Goal: Transaction & Acquisition: Purchase product/service

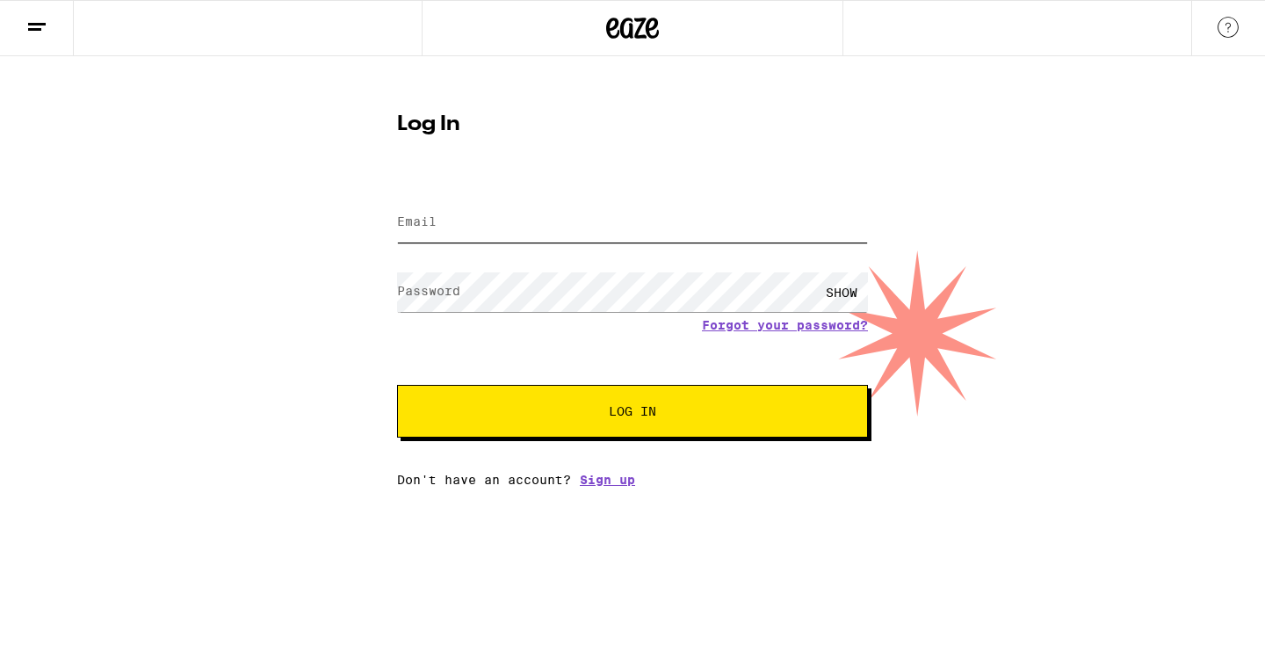
type input "[PERSON_NAME][EMAIL_ADDRESS][DOMAIN_NAME]"
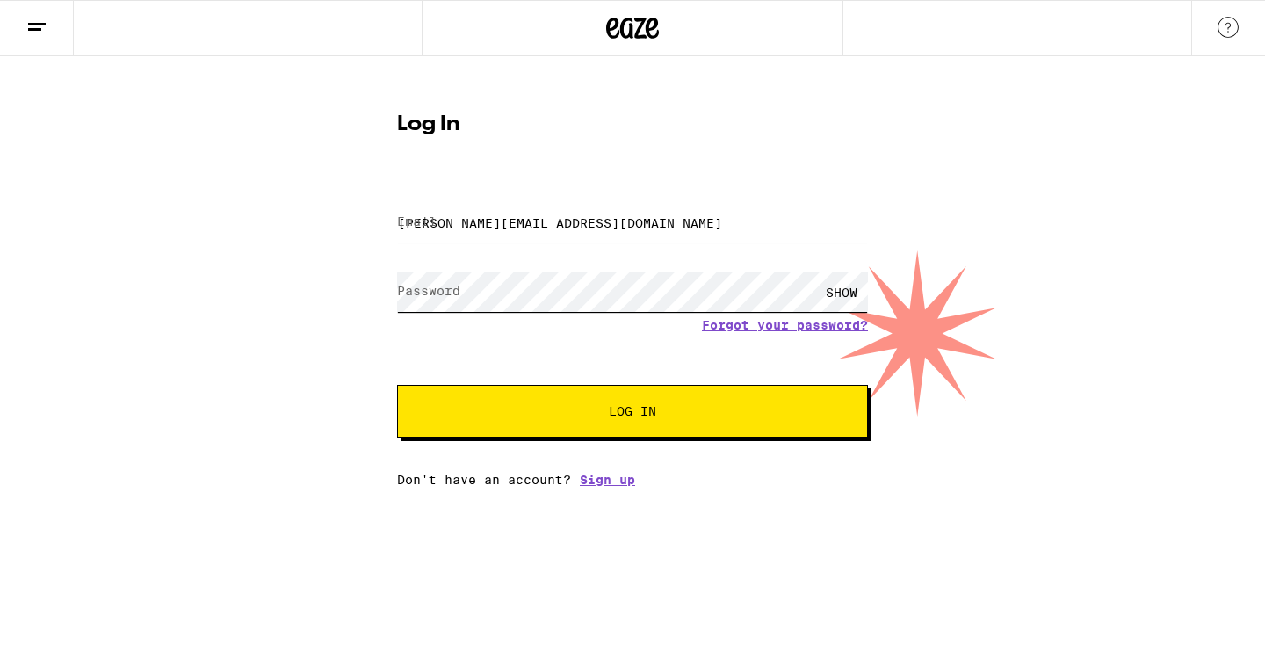
click at [633, 413] on button "Log In" at bounding box center [632, 411] width 471 height 53
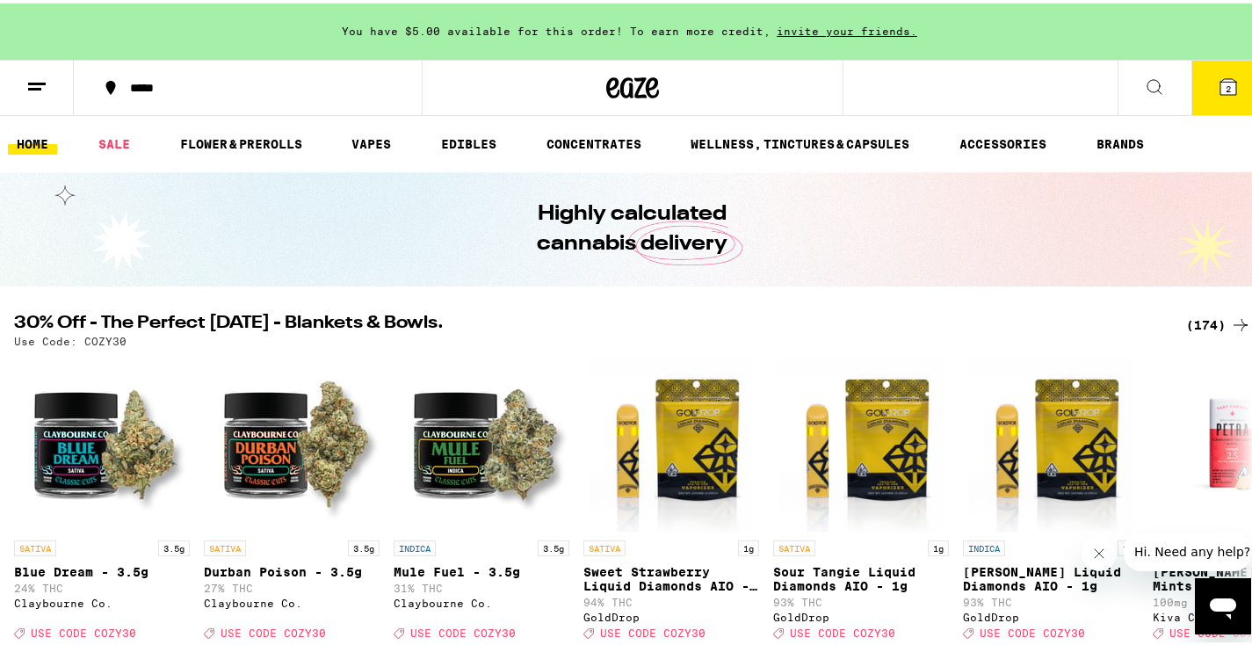
click at [1144, 75] on icon at bounding box center [1154, 83] width 21 height 21
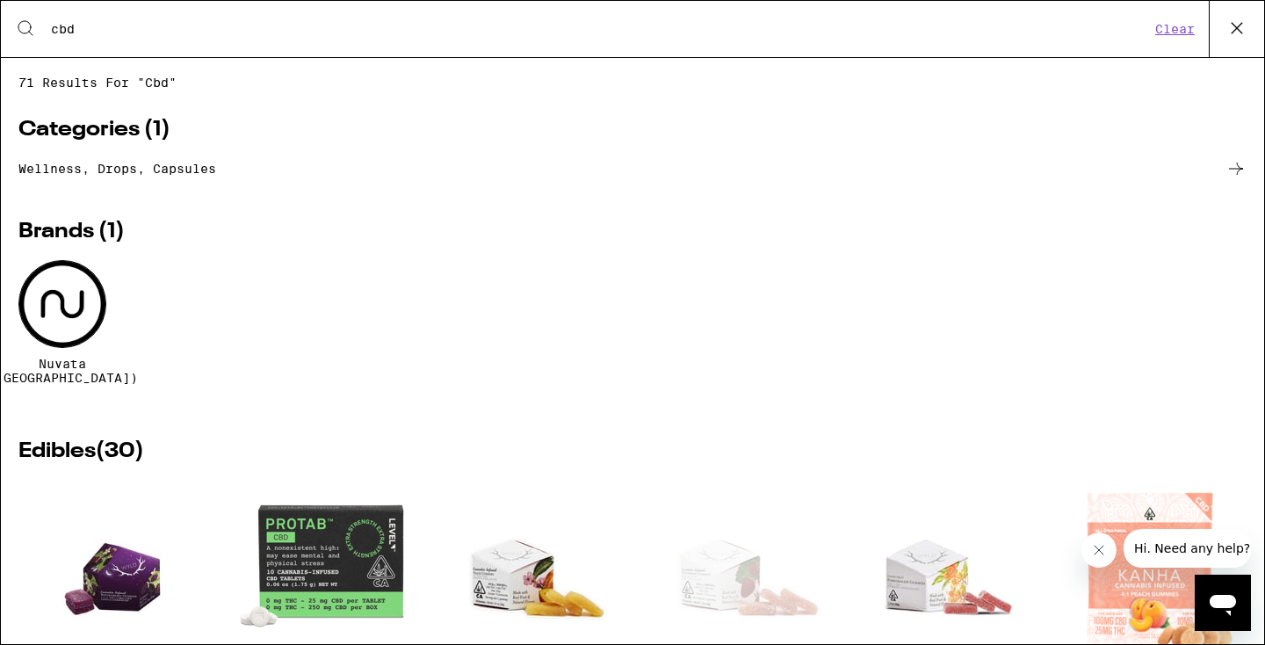
type input "cbd"
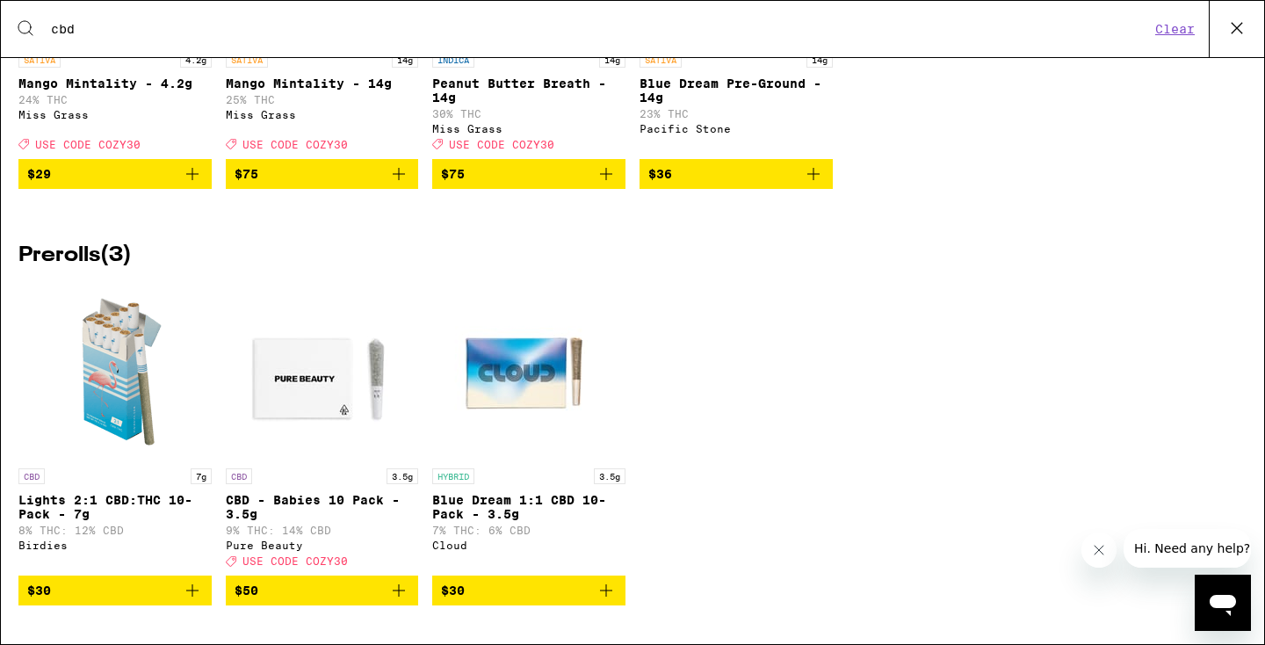
scroll to position [3430, 0]
click at [190, 590] on icon "Add to bag" at bounding box center [192, 590] width 12 height 12
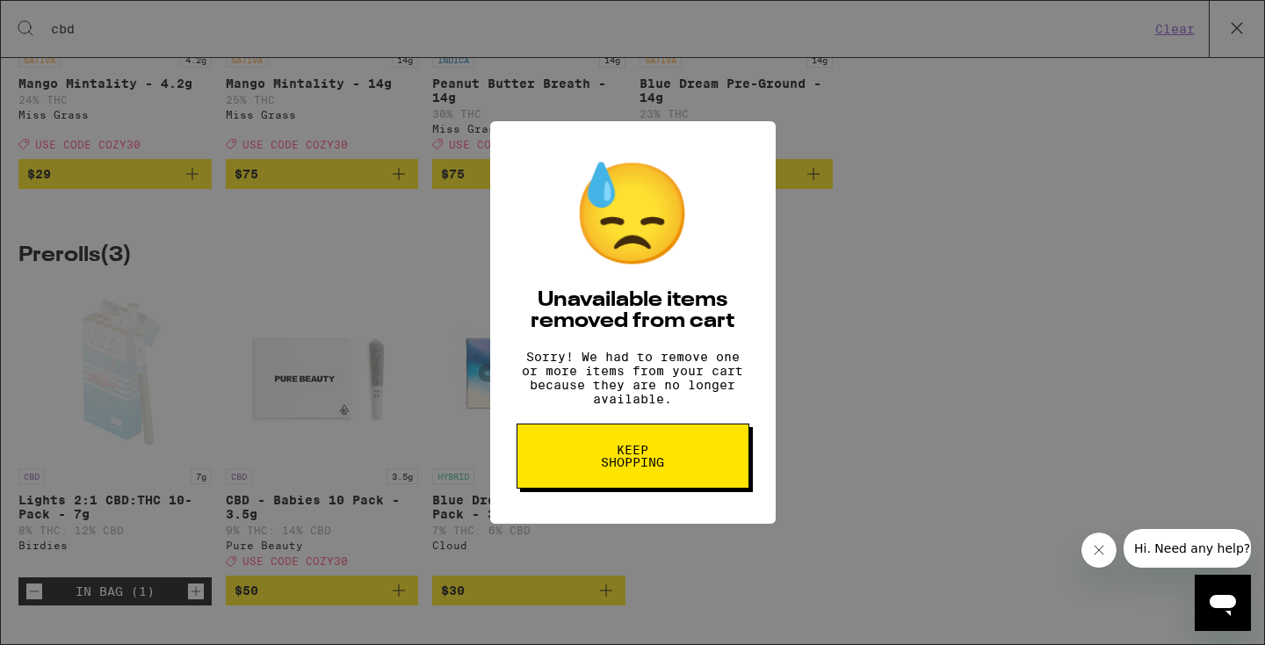
click at [649, 468] on span "Keep Shopping" at bounding box center [633, 456] width 91 height 25
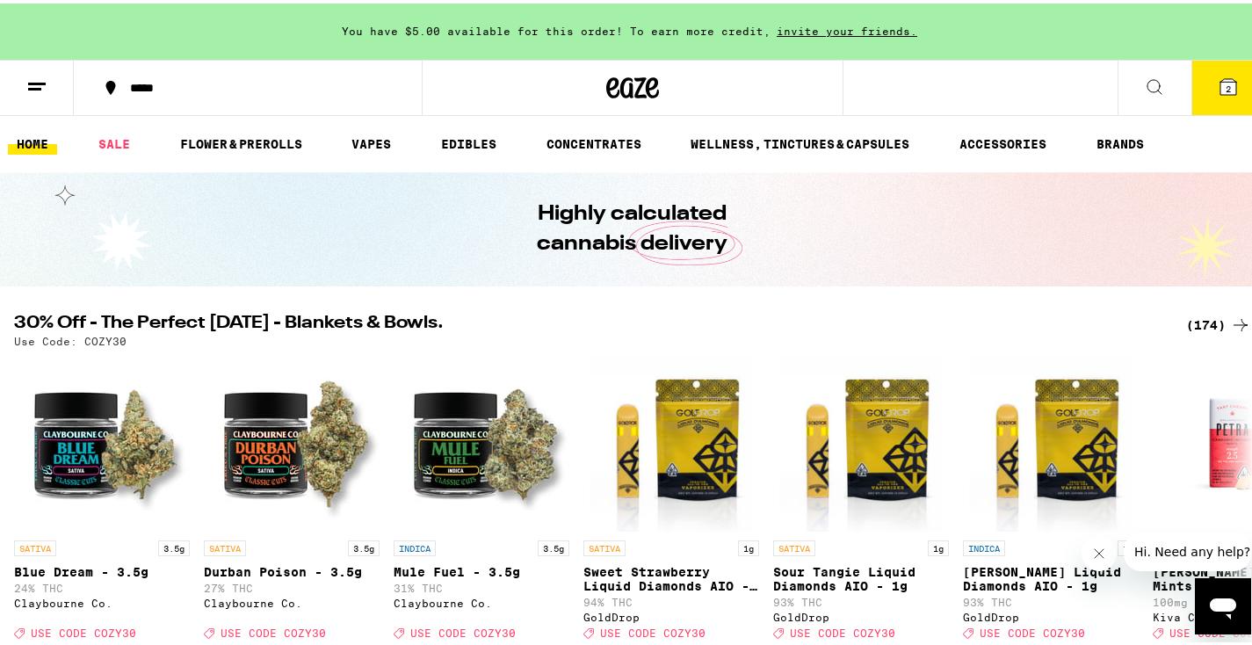
click at [1221, 88] on icon at bounding box center [1229, 84] width 16 height 16
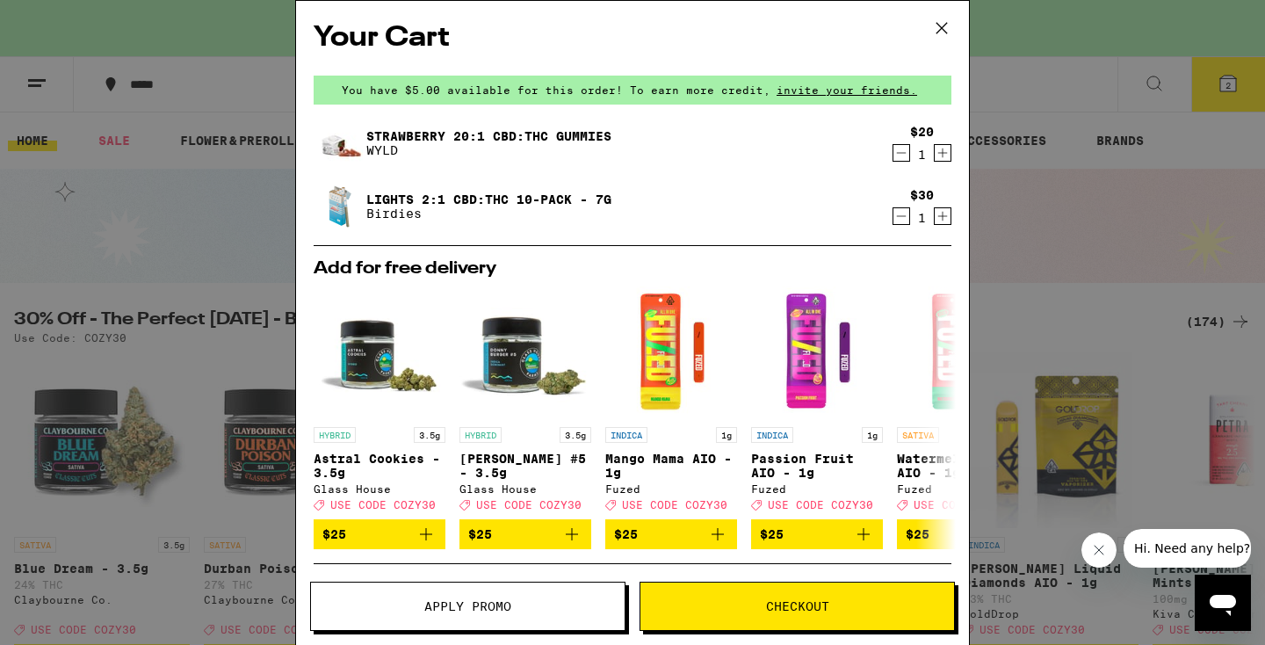
click at [935, 156] on icon "Increment" at bounding box center [943, 152] width 16 height 21
click at [894, 158] on icon "Decrement" at bounding box center [902, 152] width 16 height 21
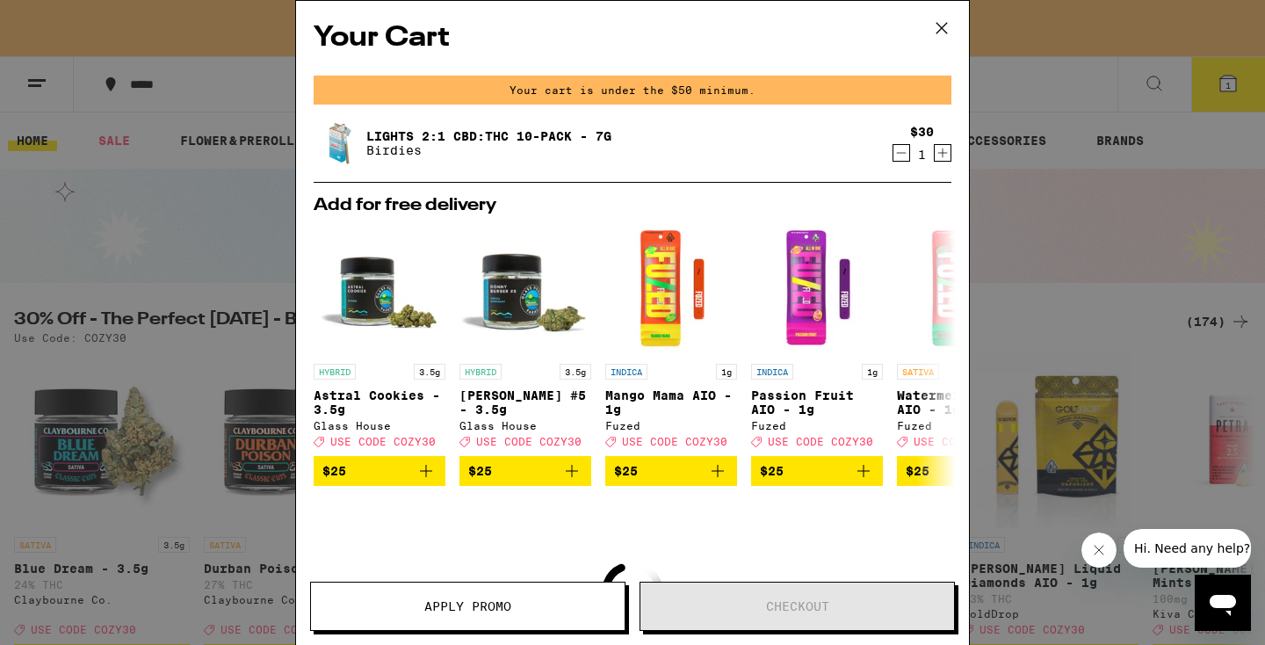
click at [940, 26] on icon at bounding box center [942, 28] width 11 height 11
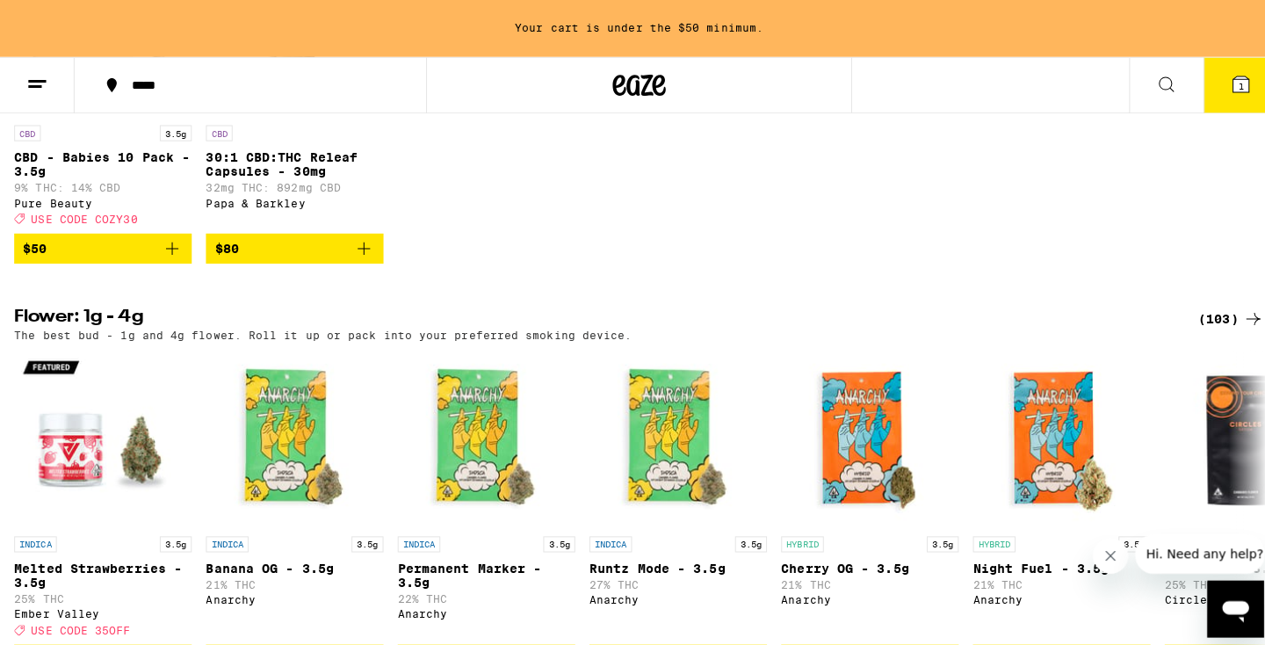
scroll to position [1910, 0]
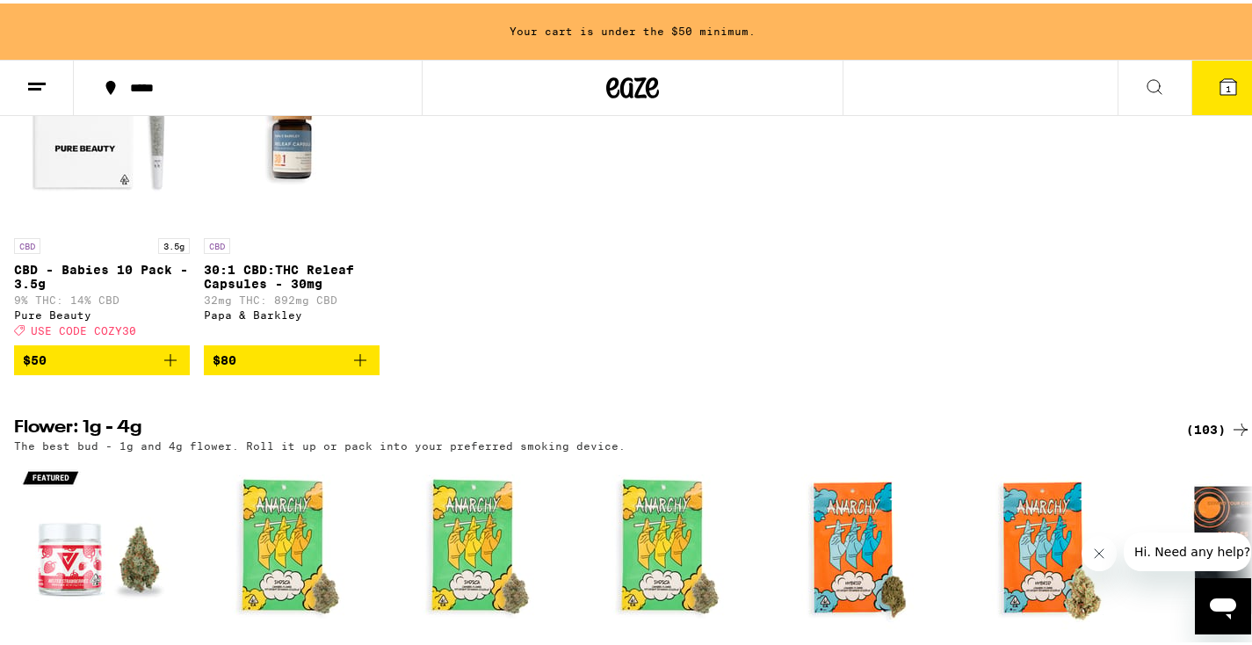
click at [171, 363] on icon "Add to bag" at bounding box center [170, 357] width 12 height 12
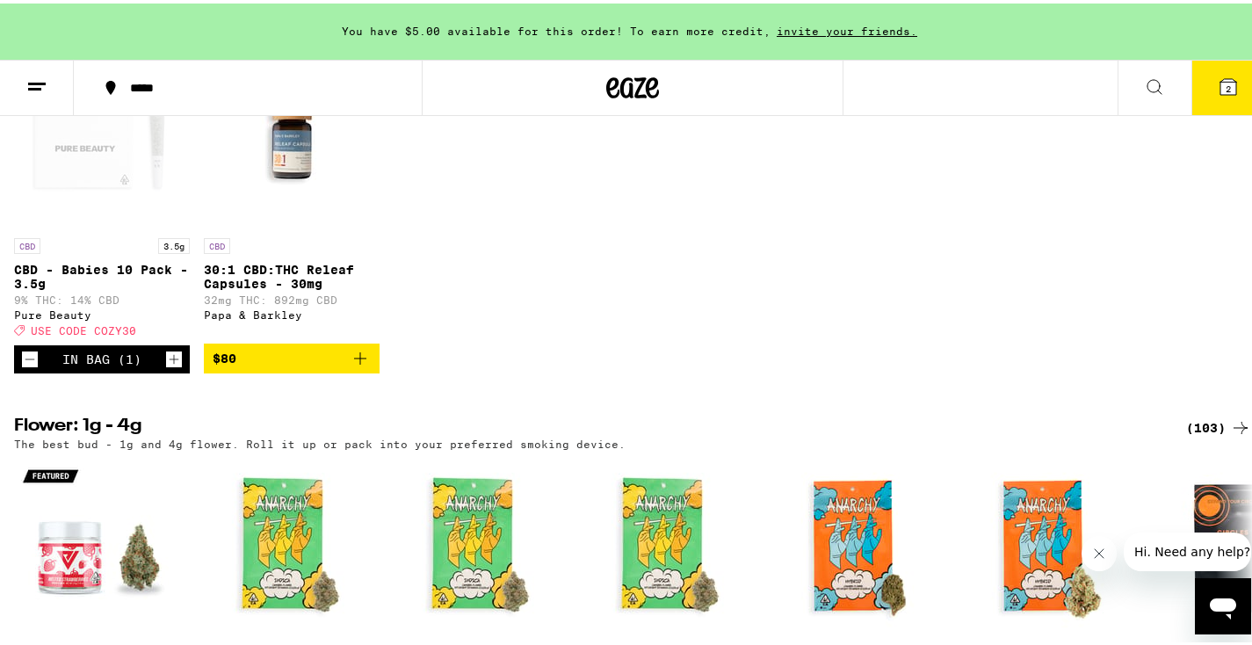
click at [1226, 83] on span "2" at bounding box center [1228, 85] width 5 height 11
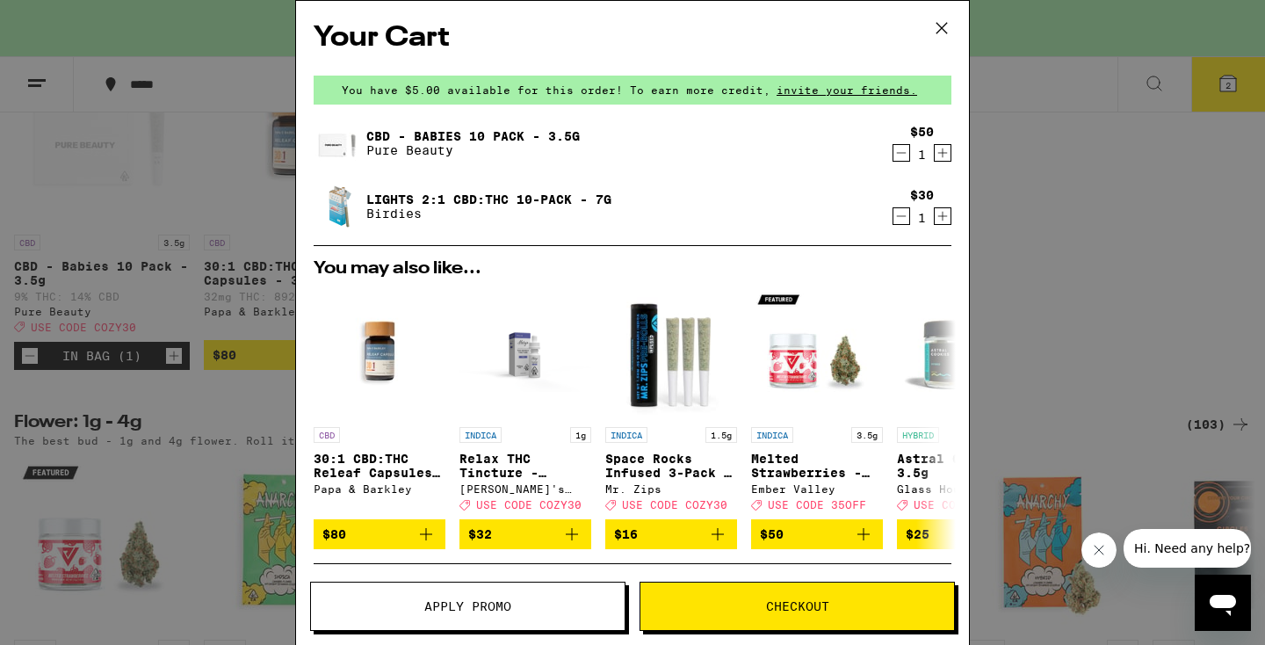
click at [894, 219] on icon "Decrement" at bounding box center [902, 216] width 16 height 21
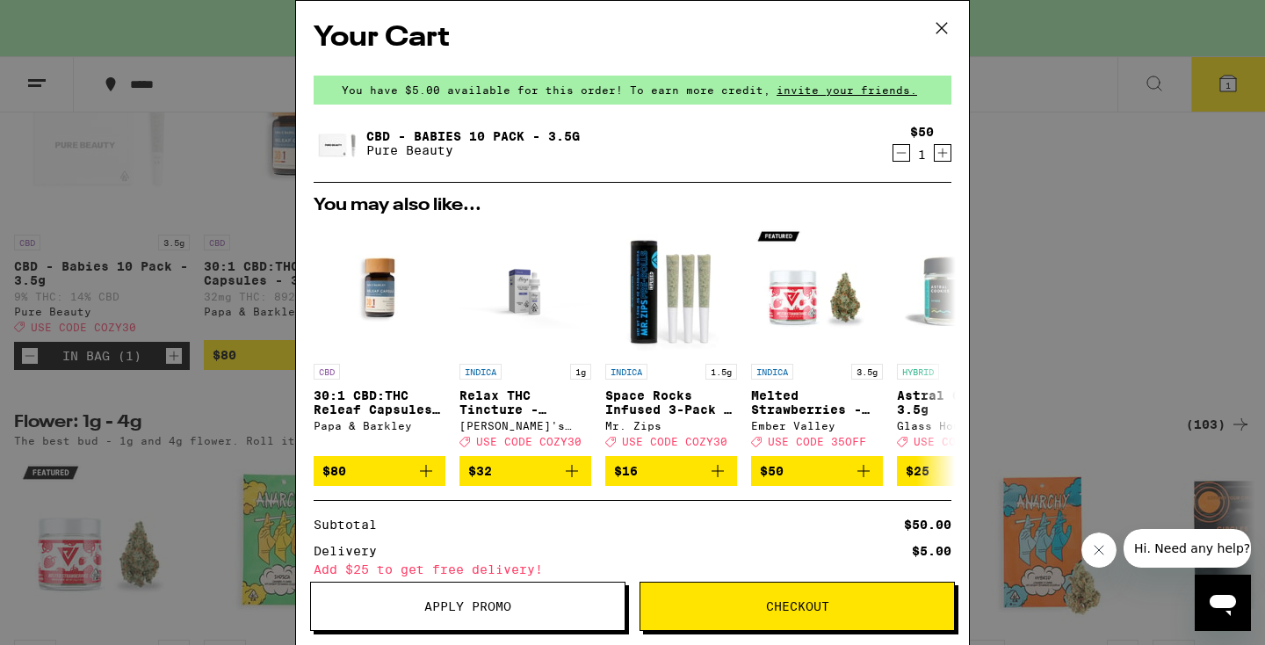
click at [802, 614] on button "Checkout" at bounding box center [797, 606] width 315 height 49
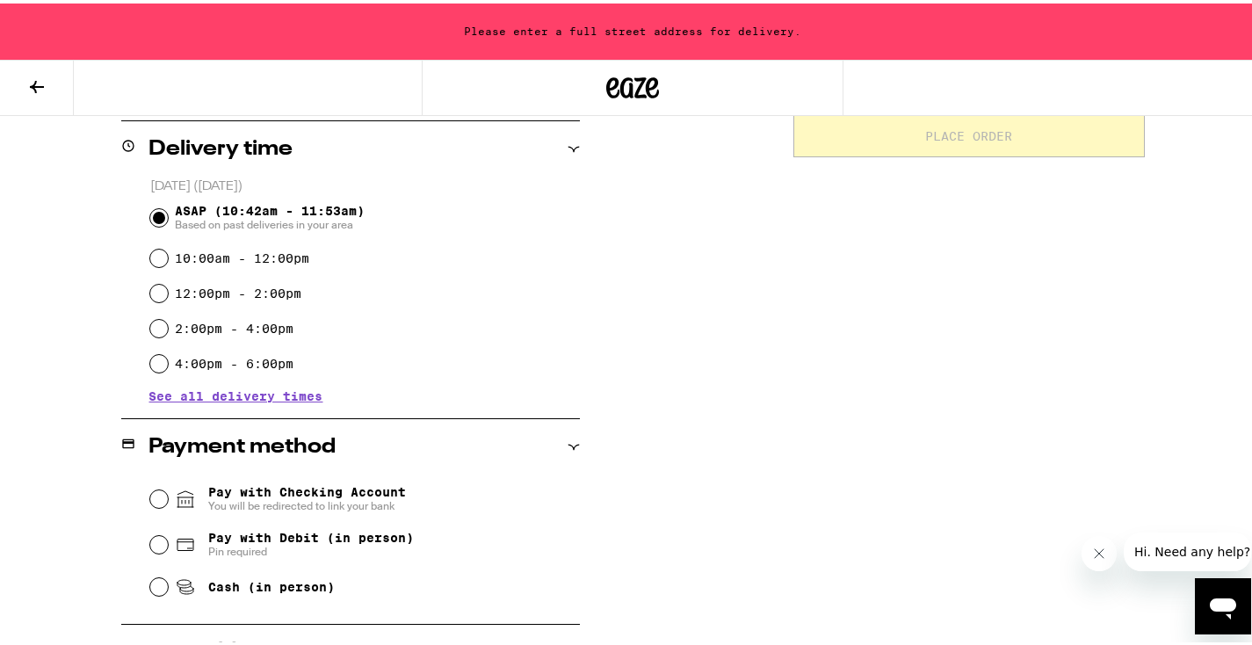
scroll to position [474, 0]
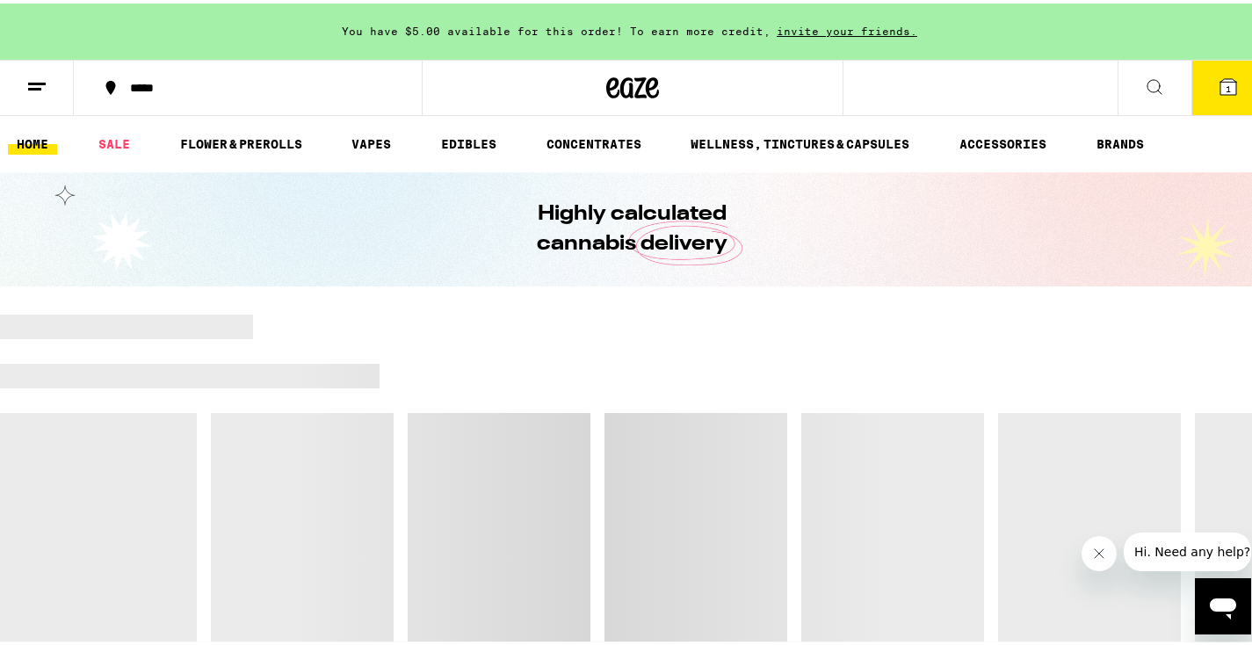
click at [1194, 80] on button "1" at bounding box center [1229, 84] width 74 height 54
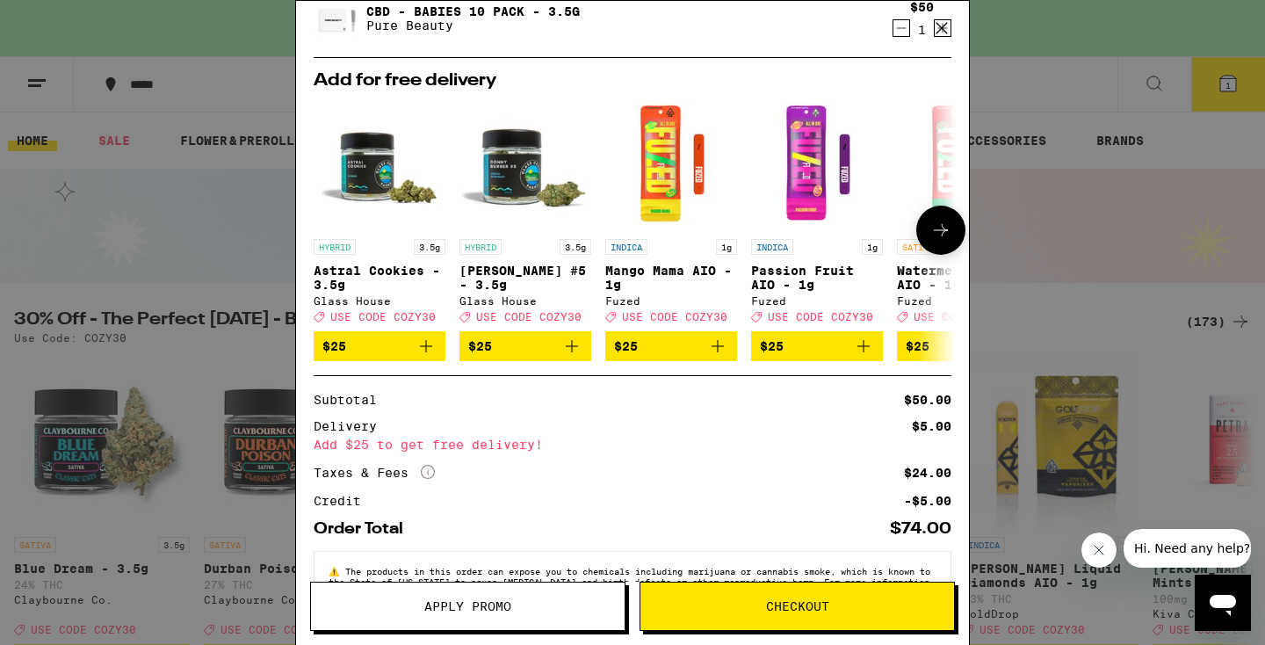
scroll to position [190, 0]
